Goal: Find specific page/section: Find specific page/section

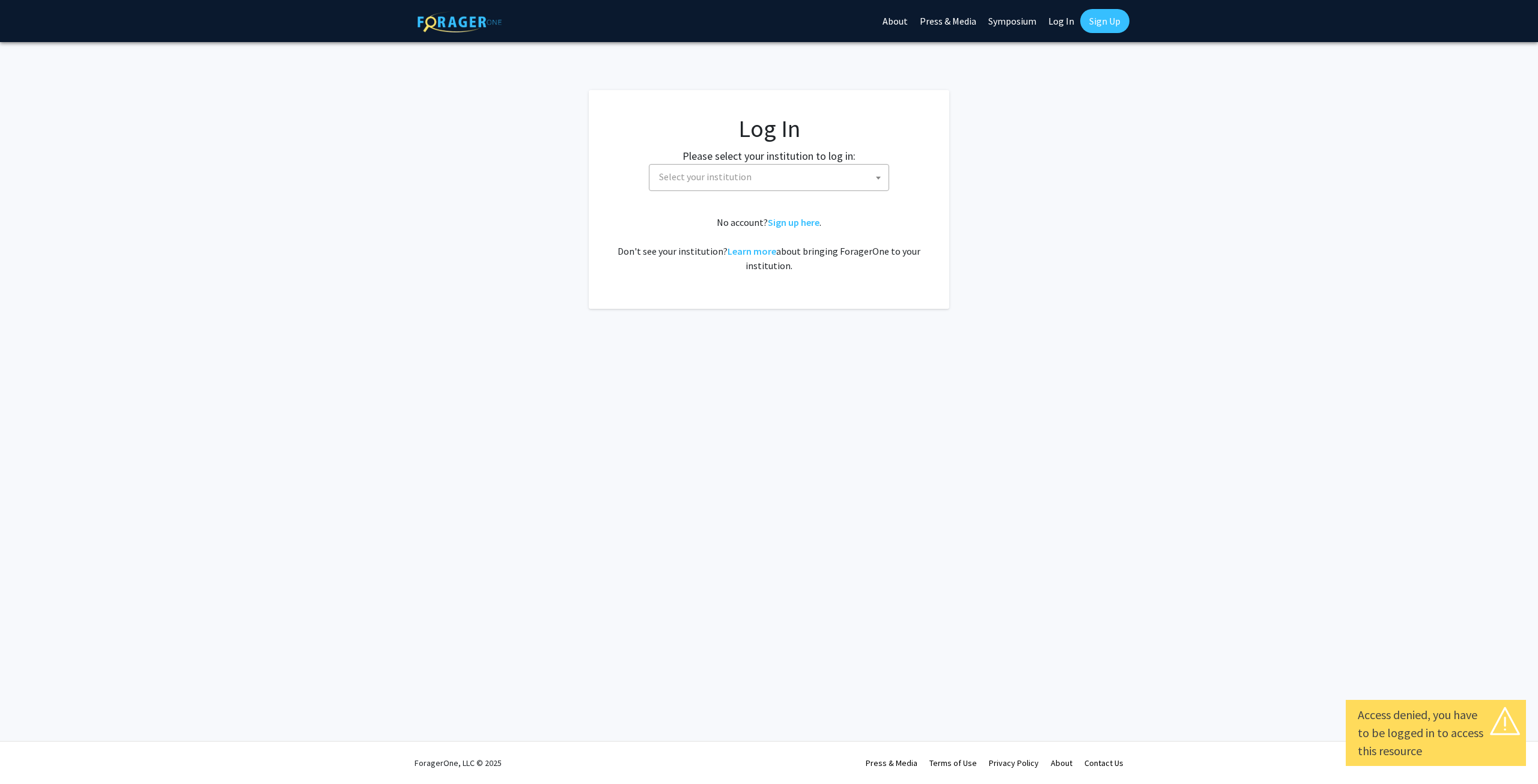
select select
click at [872, 179] on span at bounding box center [877, 178] width 12 height 26
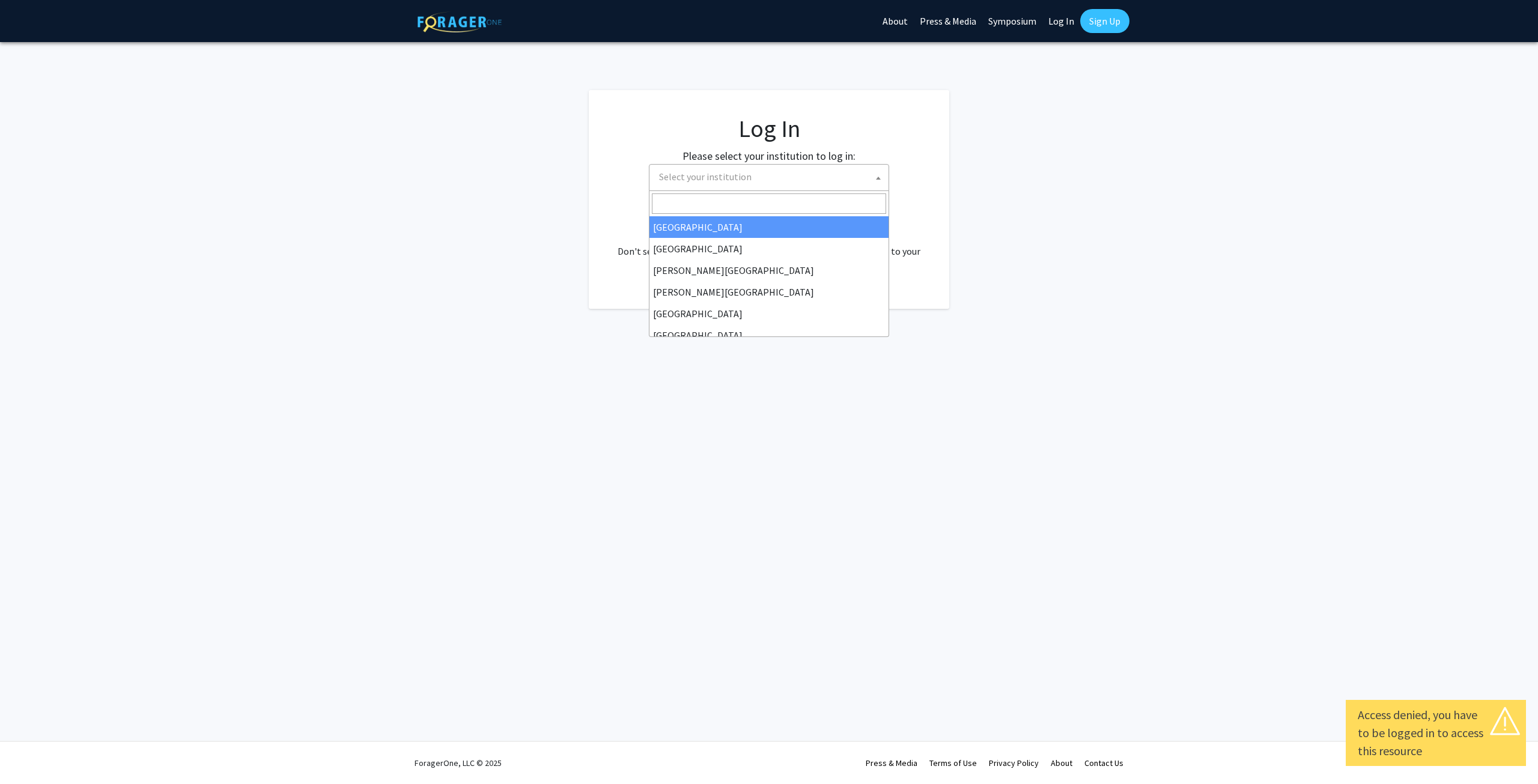
click at [755, 201] on input "Search" at bounding box center [769, 204] width 234 height 21
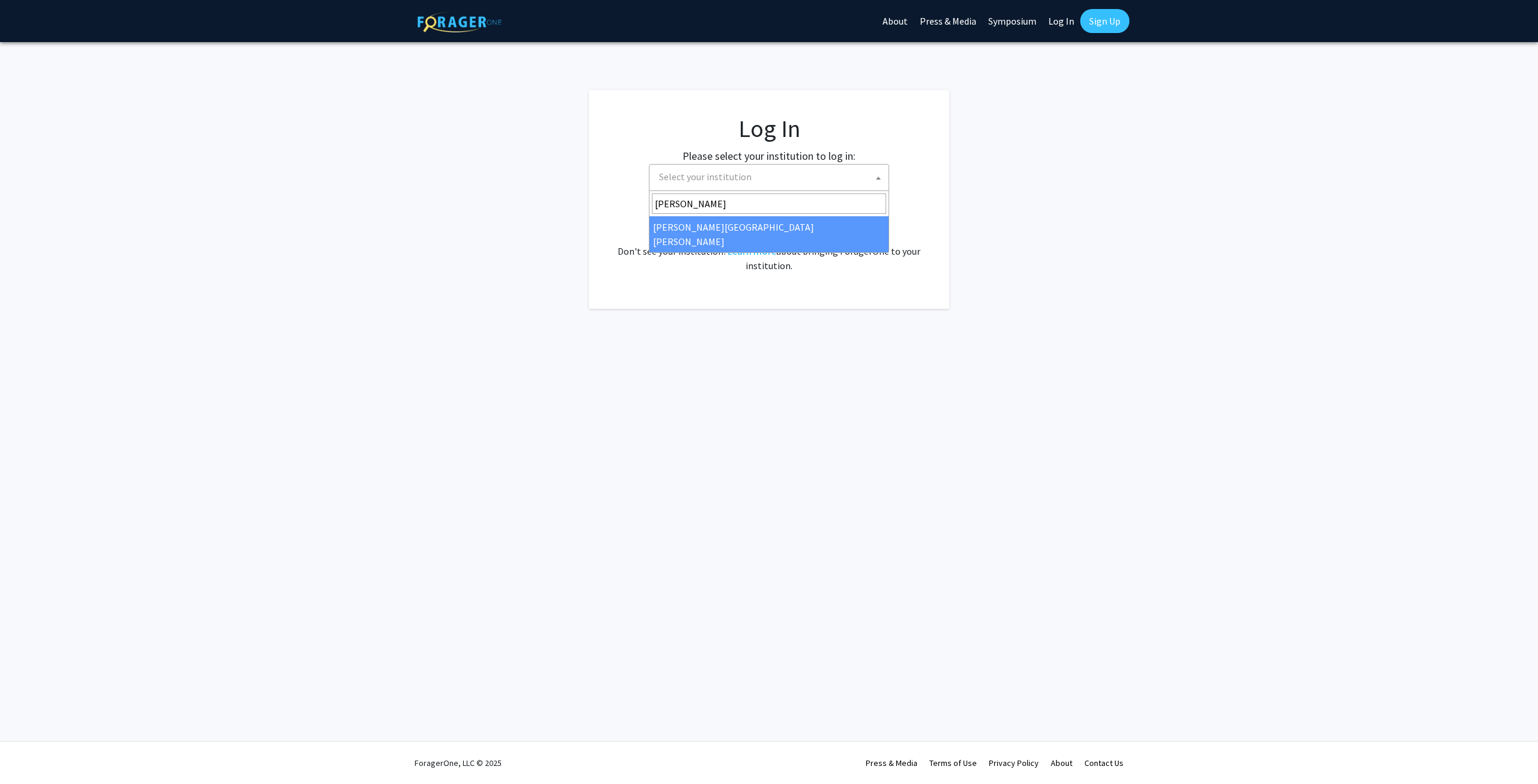
type input "Johns"
select select "1"
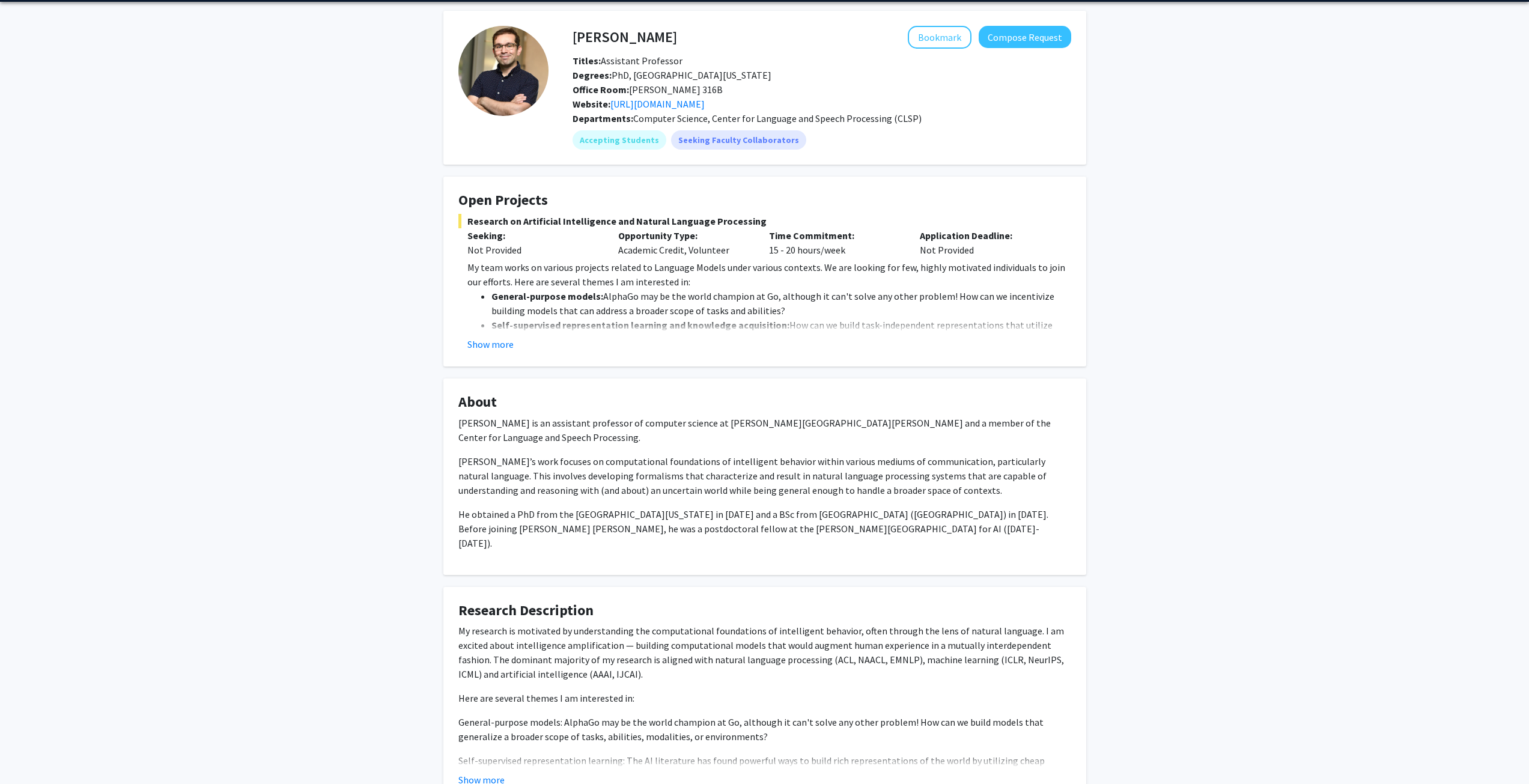
scroll to position [120, 0]
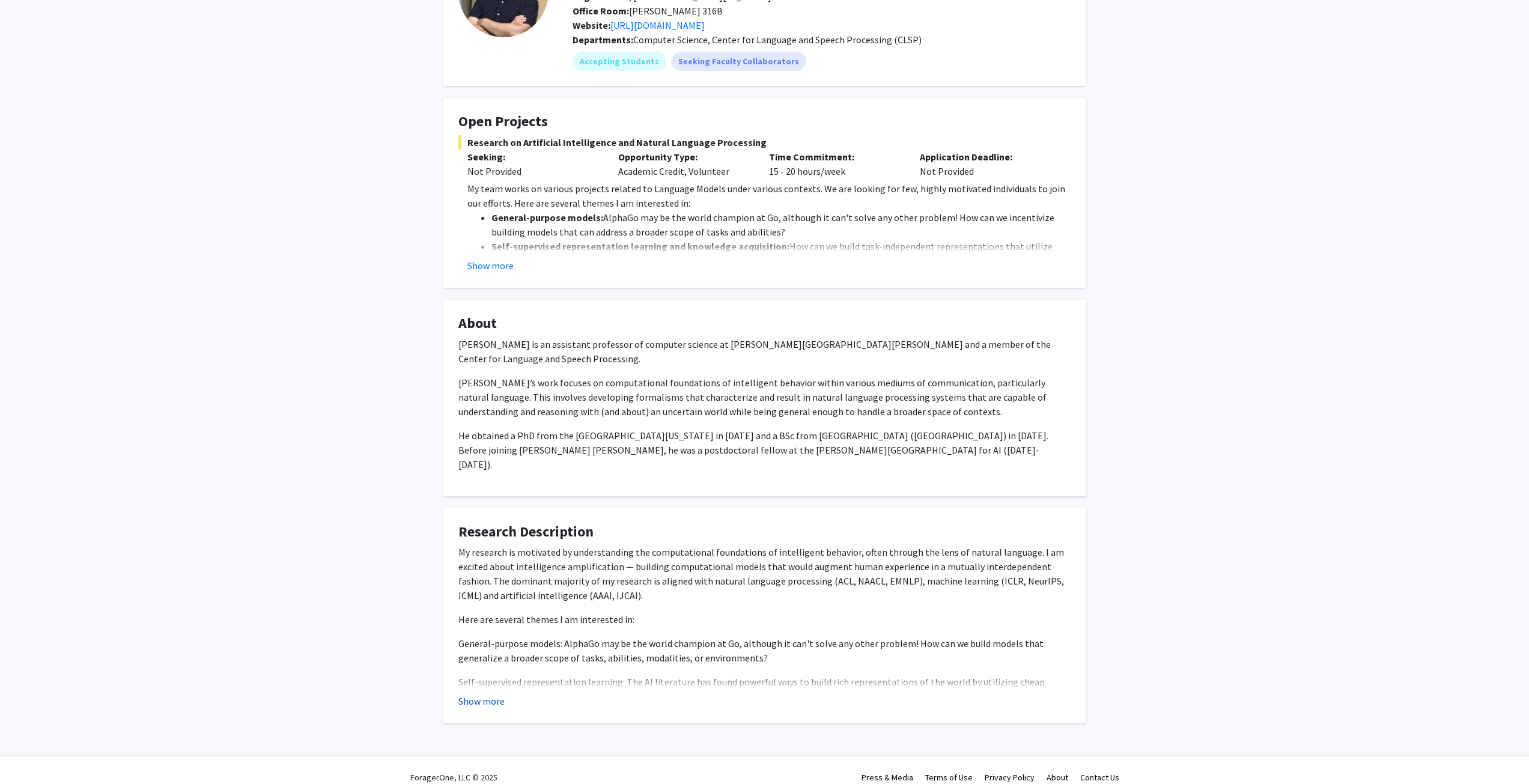
click at [500, 694] on button "Show more" at bounding box center [481, 701] width 46 height 14
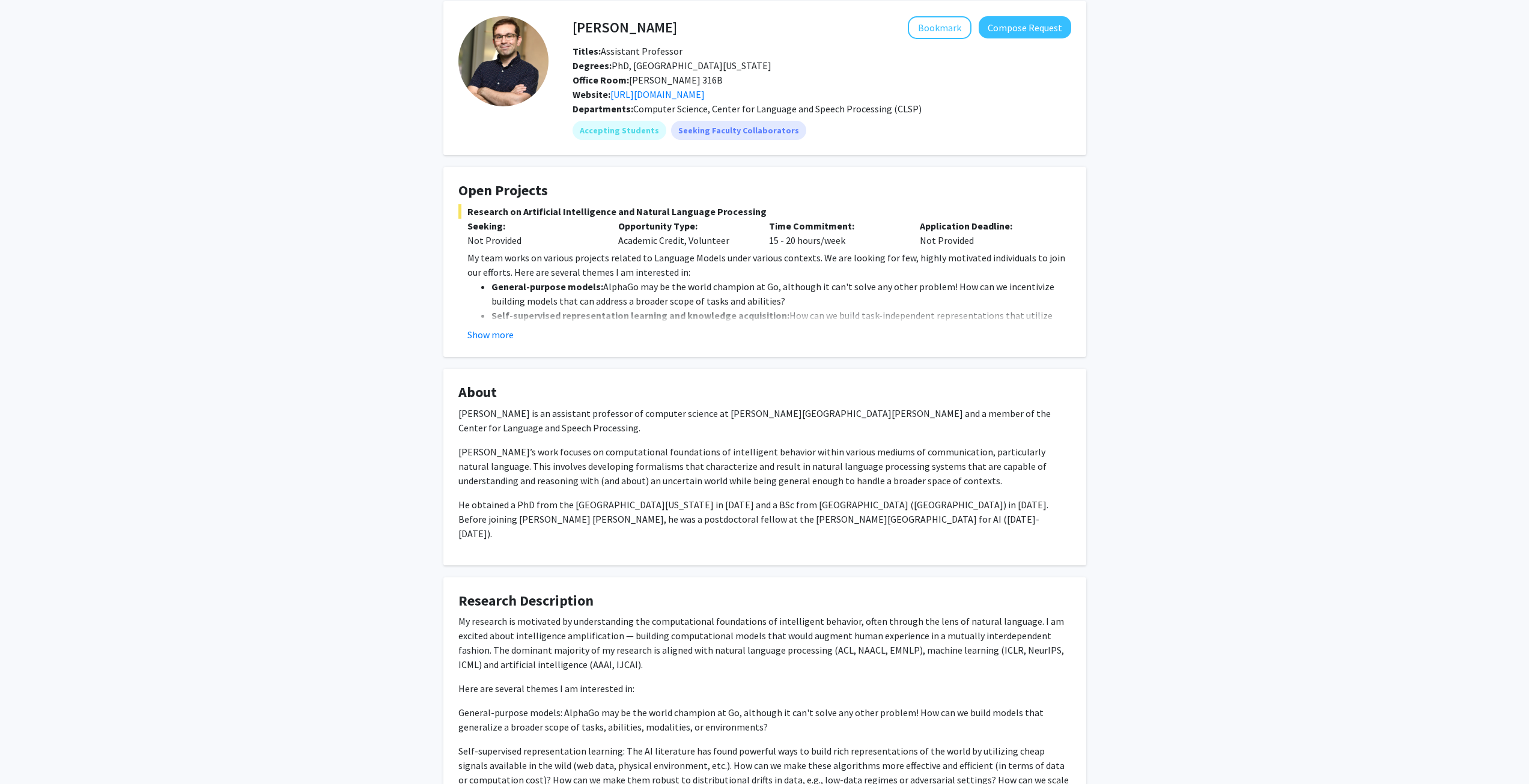
scroll to position [0, 0]
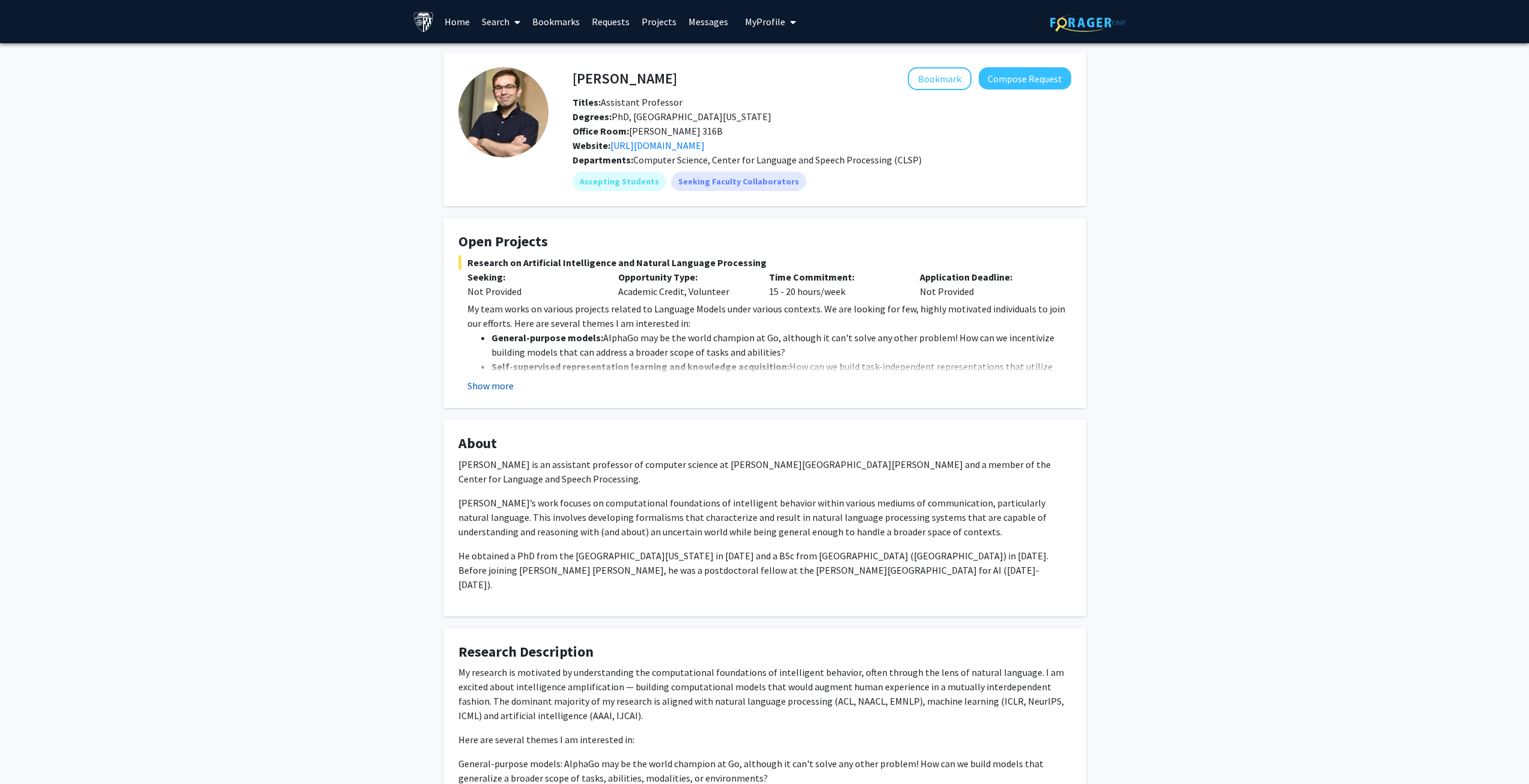
click at [498, 387] on button "Show more" at bounding box center [490, 386] width 46 height 14
